Goal: Navigation & Orientation: Go to known website

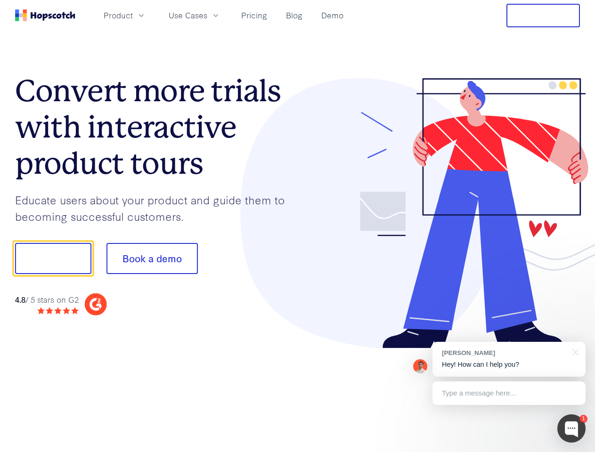
click at [298, 226] on div at bounding box center [439, 213] width 283 height 271
click at [133, 15] on span "Product" at bounding box center [118, 15] width 29 height 12
click at [207, 15] on span "Use Cases" at bounding box center [188, 15] width 39 height 12
click at [543, 16] on button "Free Trial" at bounding box center [544, 16] width 74 height 24
click at [53, 259] on button "Show me!" at bounding box center [53, 258] width 76 height 31
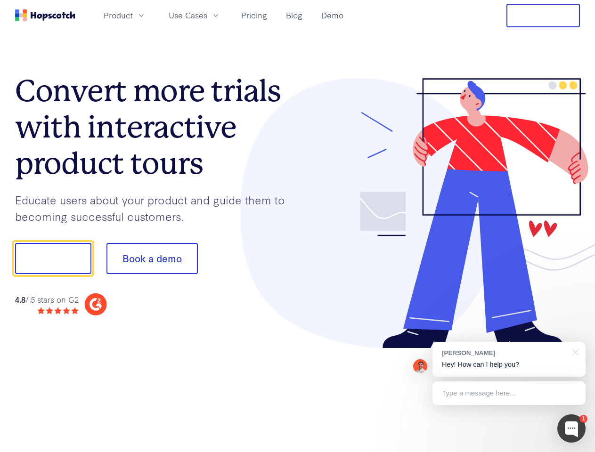
click at [152, 259] on button "Book a demo" at bounding box center [152, 258] width 91 height 31
click at [572, 429] on div at bounding box center [572, 429] width 28 height 28
click at [509, 360] on div "[PERSON_NAME] Hey! How can I help you?" at bounding box center [509, 359] width 153 height 35
click at [574, 452] on div "1 [PERSON_NAME] Hey! How can I help you? Type a message here... Free live chat …" at bounding box center [297, 452] width 595 height 0
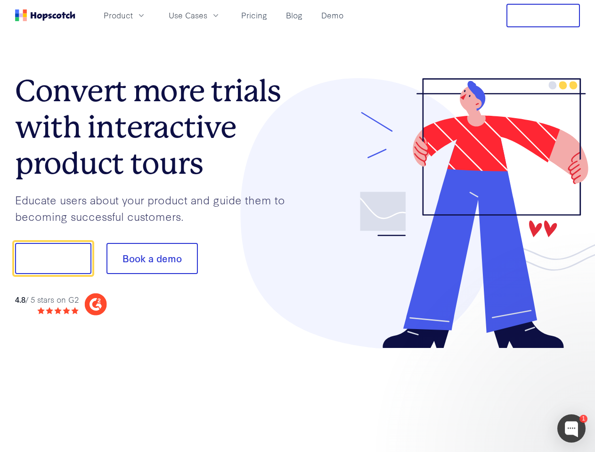
click at [509, 394] on div at bounding box center [497, 257] width 177 height 314
